Goal: Task Accomplishment & Management: Manage account settings

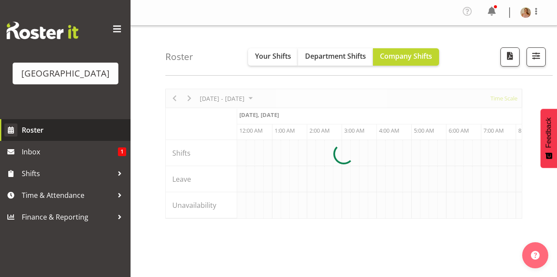
scroll to position [0, 2505]
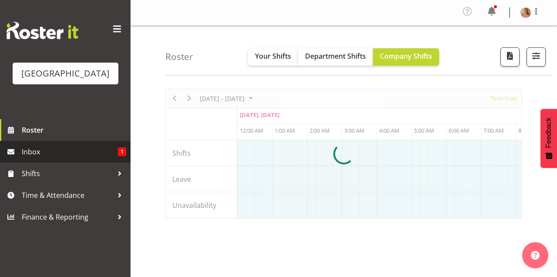
click at [33, 158] on span "Inbox" at bounding box center [70, 151] width 96 height 13
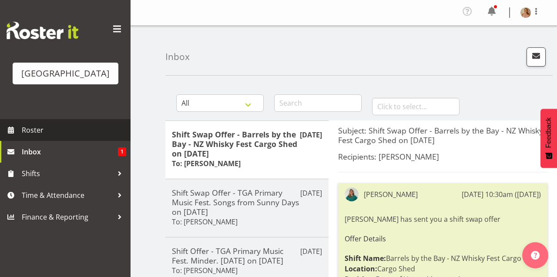
click at [34, 137] on span "Roster" at bounding box center [74, 130] width 104 height 13
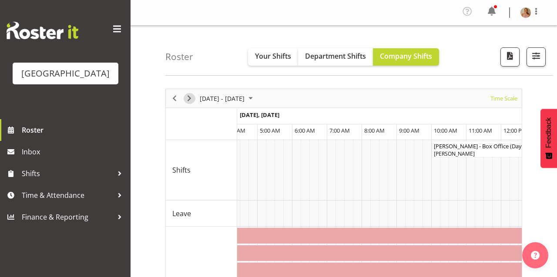
click at [190, 98] on span "Next" at bounding box center [189, 98] width 10 height 11
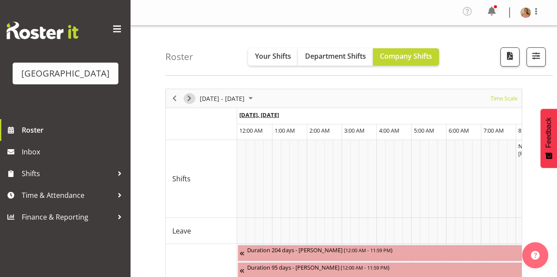
click at [184, 93] on button "Next" at bounding box center [190, 98] width 12 height 11
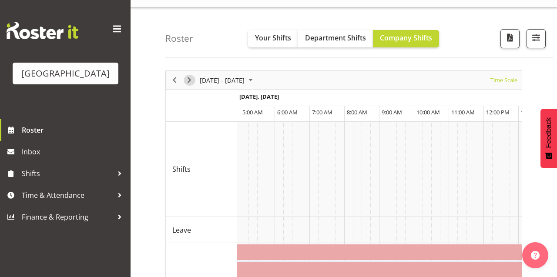
scroll to position [0, 106]
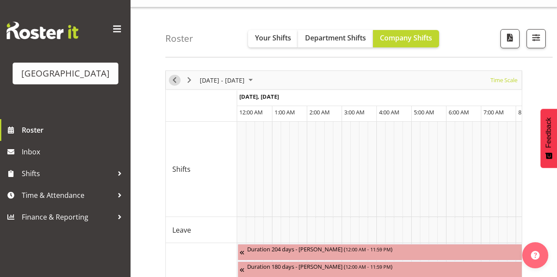
click at [176, 78] on span "Previous" at bounding box center [174, 80] width 10 height 11
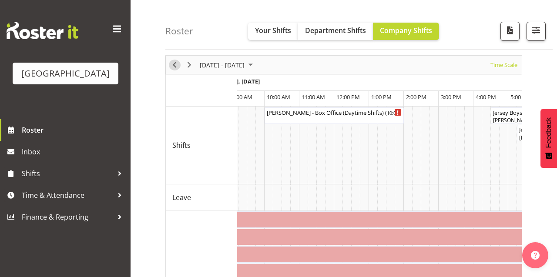
scroll to position [0, 1971]
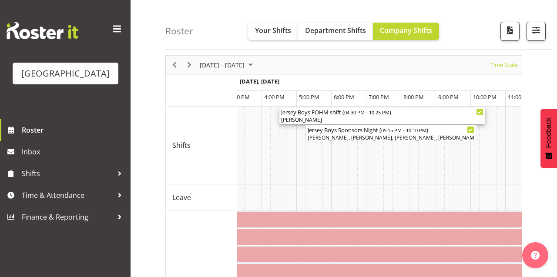
click at [363, 113] on span "04:30 PM - 10:25 PM" at bounding box center [366, 112] width 45 height 7
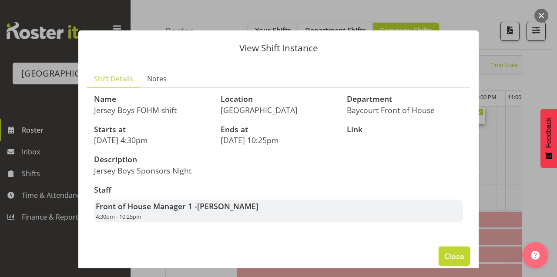
click at [449, 262] on span "Close" at bounding box center [454, 256] width 20 height 11
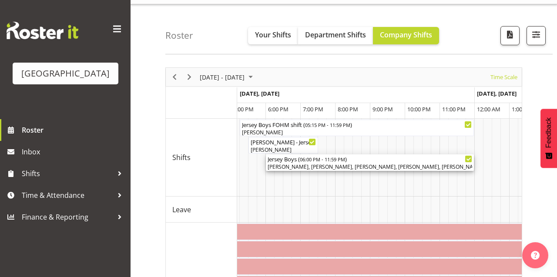
click at [285, 159] on div "Jersey Boys ( 06:00 PM - 11:59 PM )" at bounding box center [370, 158] width 205 height 9
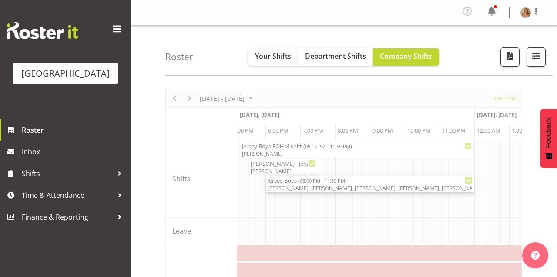
scroll to position [37, 0]
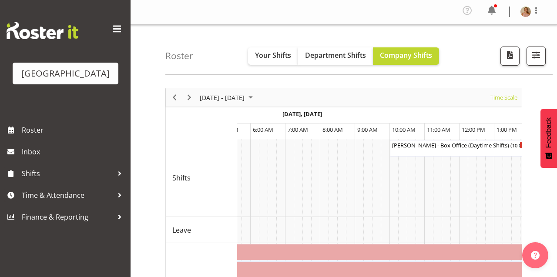
scroll to position [0, 1998]
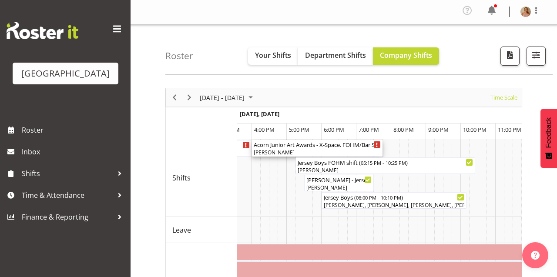
click at [302, 153] on div "[PERSON_NAME]" at bounding box center [317, 153] width 127 height 8
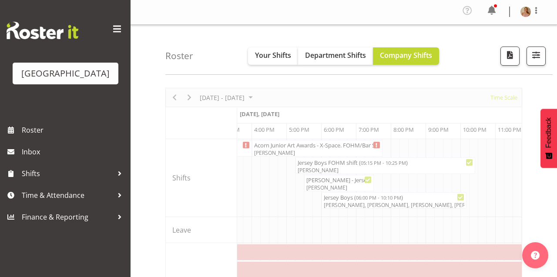
click at [227, 27] on div "Roster Your Shifts Department Shifts Company Shifts All Locations Clear Baycour…" at bounding box center [358, 50] width 387 height 50
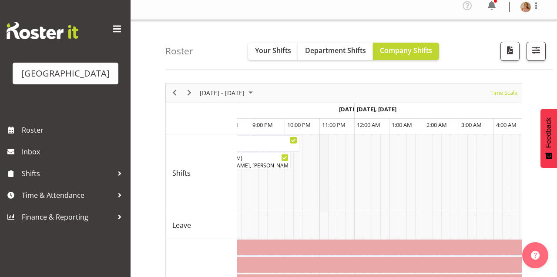
scroll to position [0, 2692]
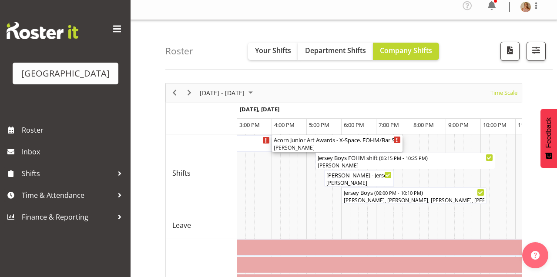
click at [336, 150] on div "[PERSON_NAME]" at bounding box center [337, 148] width 127 height 8
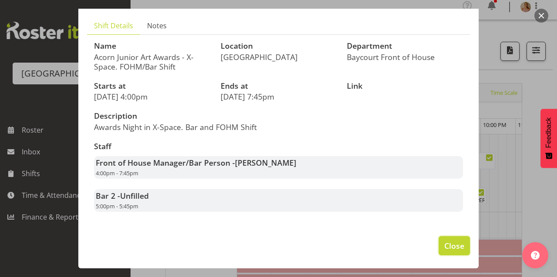
click at [458, 251] on span "Close" at bounding box center [454, 245] width 20 height 11
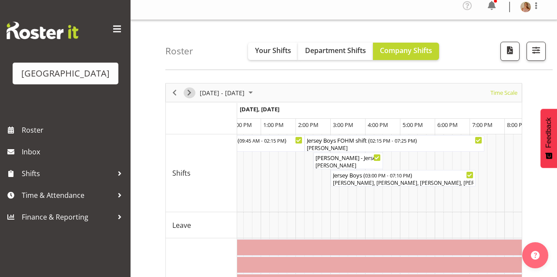
click at [194, 94] on span "Next" at bounding box center [189, 92] width 10 height 11
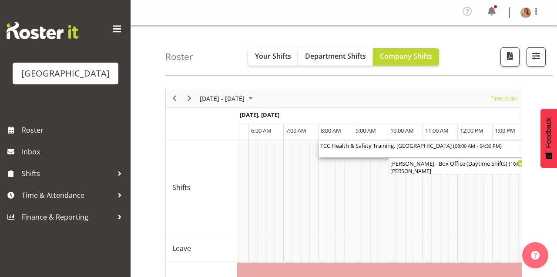
click at [354, 152] on div "TCC Health & Safety Training. School House ( 08:00 AM - 04:30 PM )" at bounding box center [466, 149] width 292 height 17
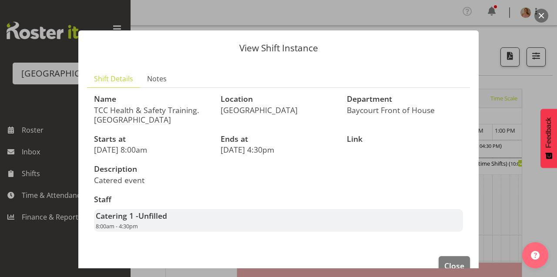
scroll to position [9, 0]
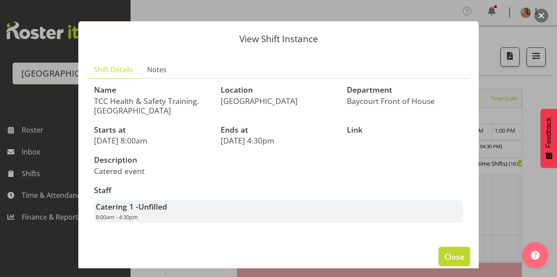
click at [449, 255] on span "Close" at bounding box center [454, 256] width 20 height 11
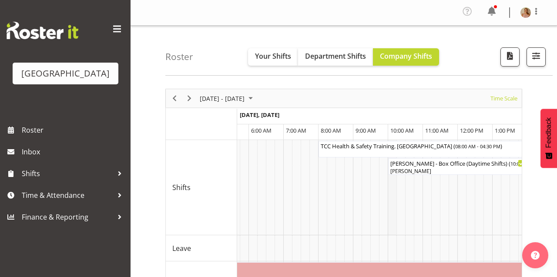
scroll to position [0, 1146]
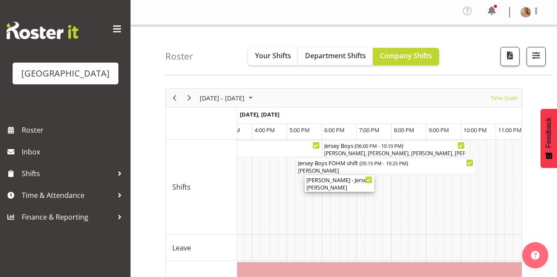
click at [341, 185] on div "[PERSON_NAME]" at bounding box center [339, 188] width 66 height 8
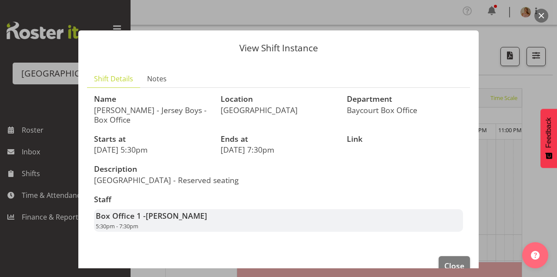
click at [438, 272] on div at bounding box center [278, 138] width 557 height 277
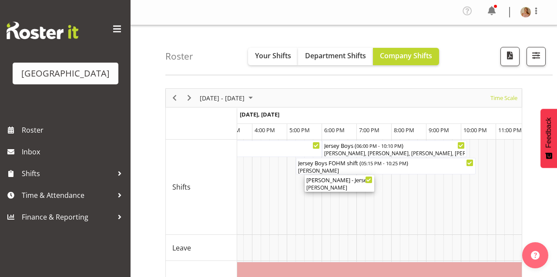
click at [344, 185] on div "[PERSON_NAME]" at bounding box center [339, 188] width 66 height 8
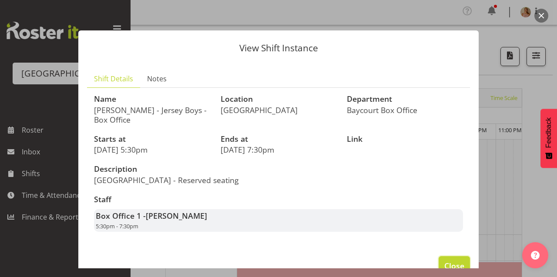
click at [457, 263] on span "Close" at bounding box center [454, 265] width 20 height 11
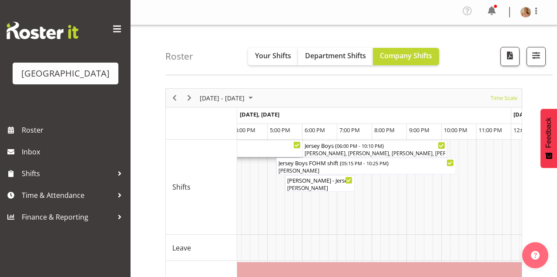
click at [257, 150] on div "[PERSON_NAME]" at bounding box center [115, 153] width 371 height 8
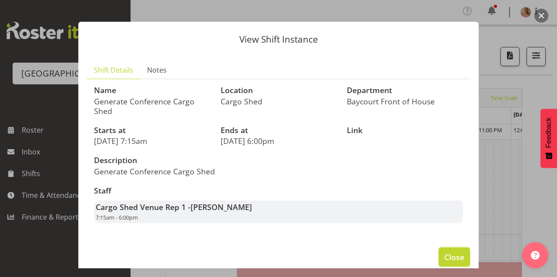
click at [459, 256] on span "Close" at bounding box center [454, 256] width 20 height 11
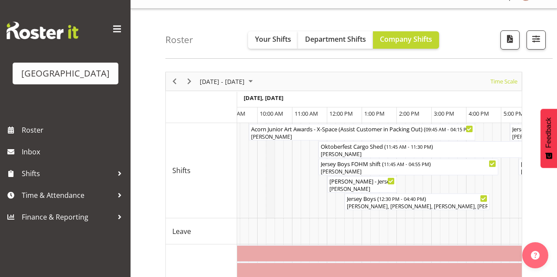
scroll to position [0, 4508]
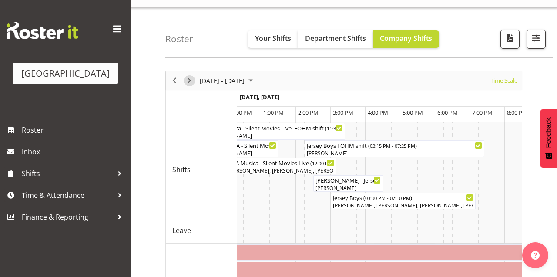
click at [190, 80] on span "Next" at bounding box center [189, 80] width 10 height 11
